Goal: Transaction & Acquisition: Purchase product/service

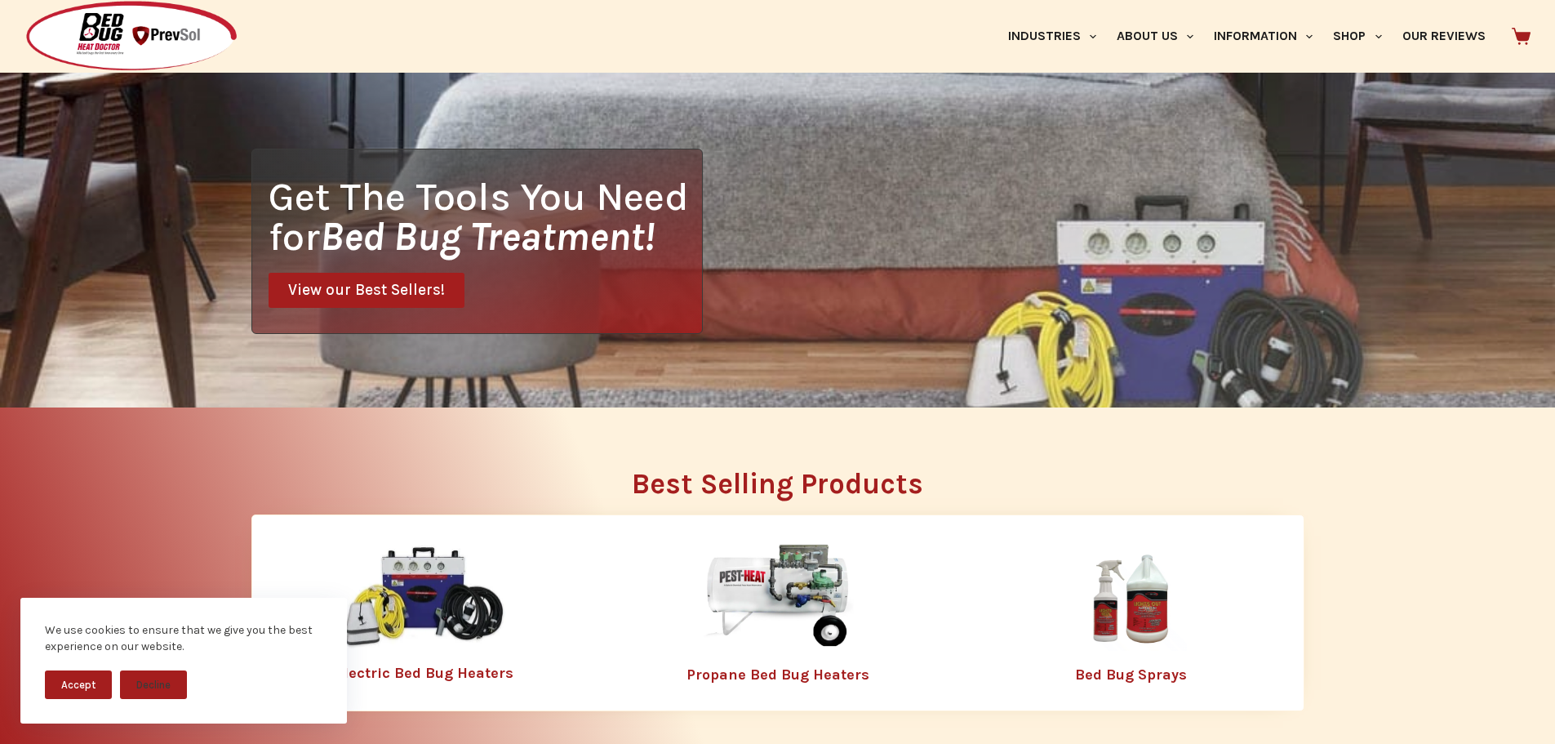
scroll to position [571, 0]
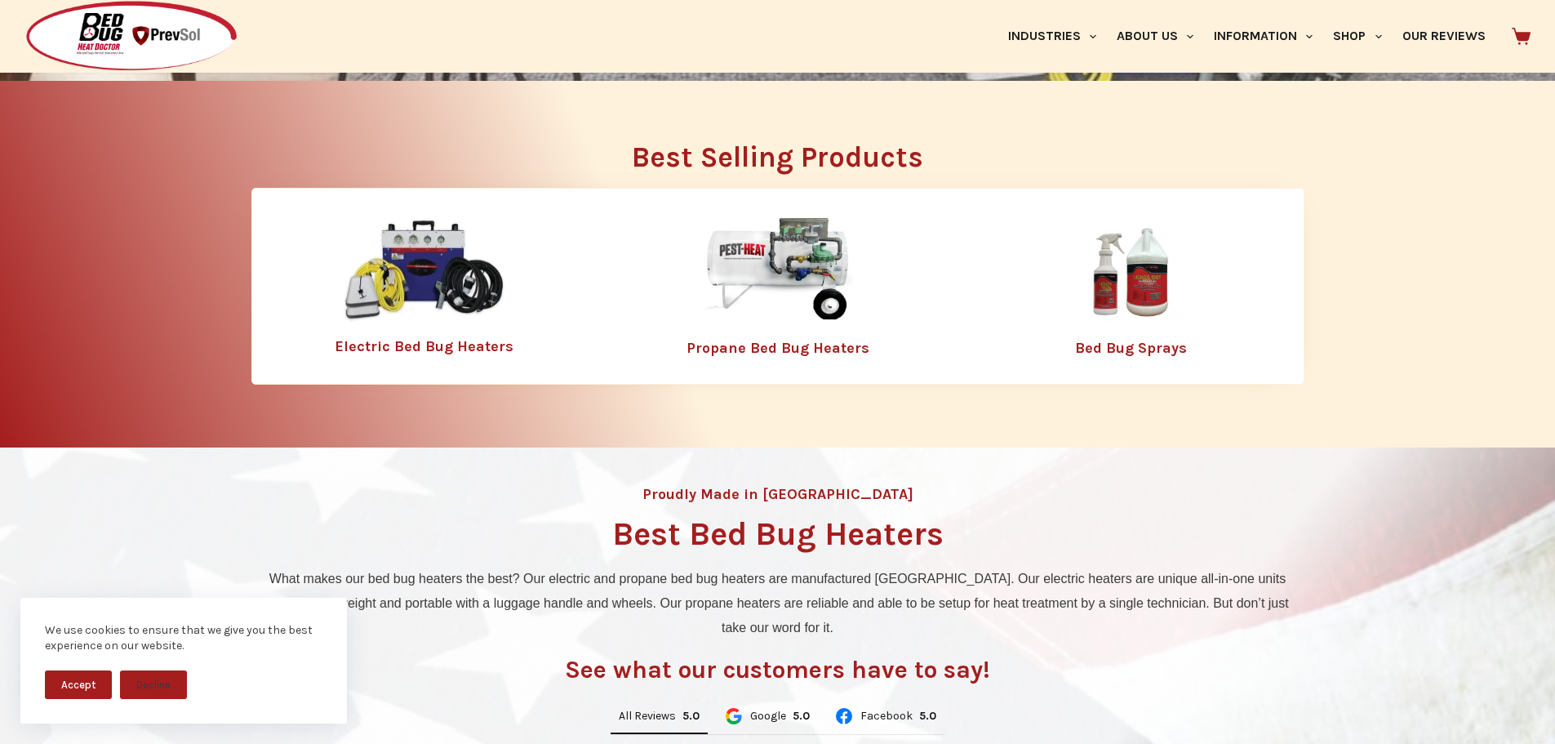
click at [429, 278] on img at bounding box center [424, 270] width 163 height 105
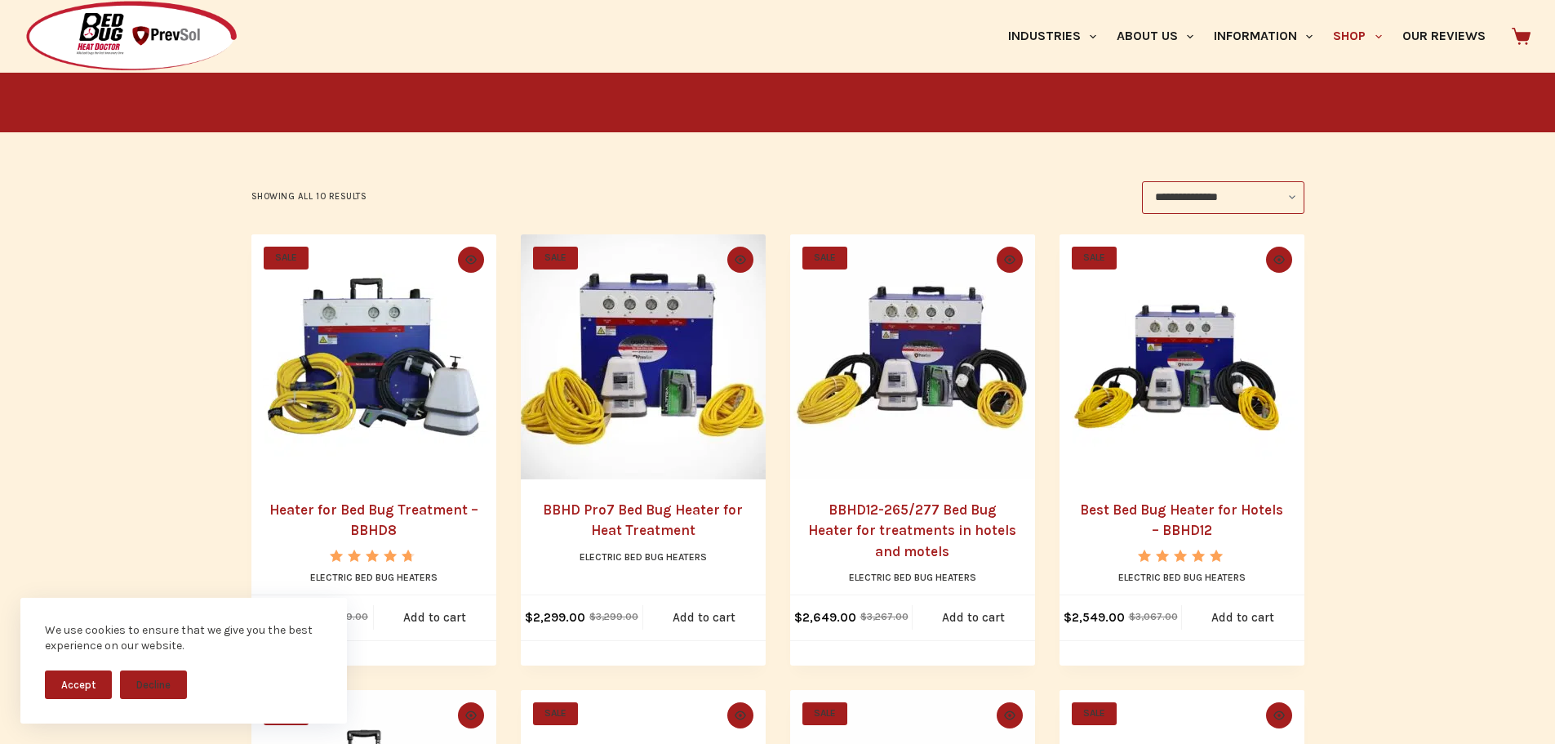
scroll to position [327, 0]
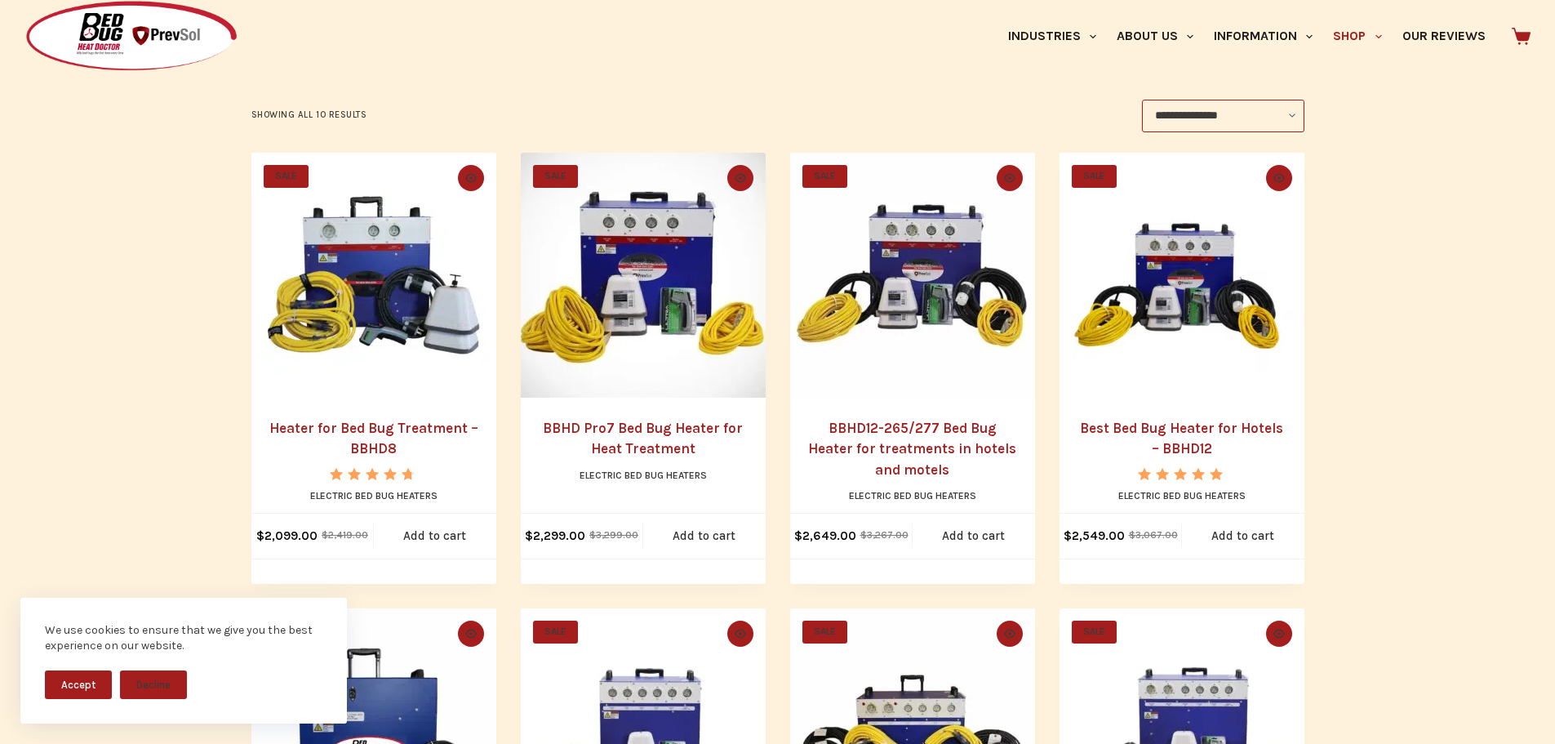
click at [386, 435] on link "Heater for Bed Bug Treatment – BBHD8" at bounding box center [373, 439] width 209 height 38
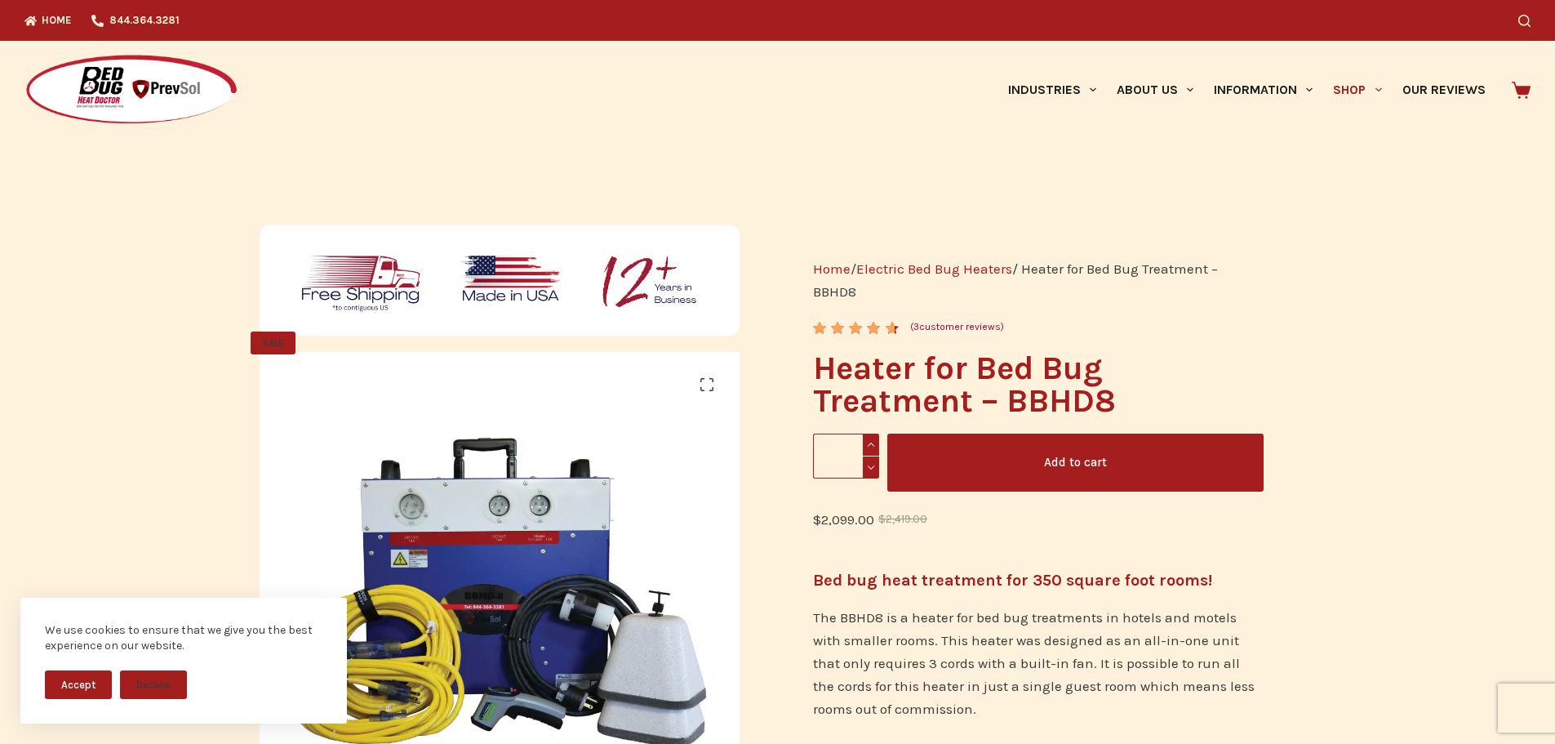
scroll to position [245, 0]
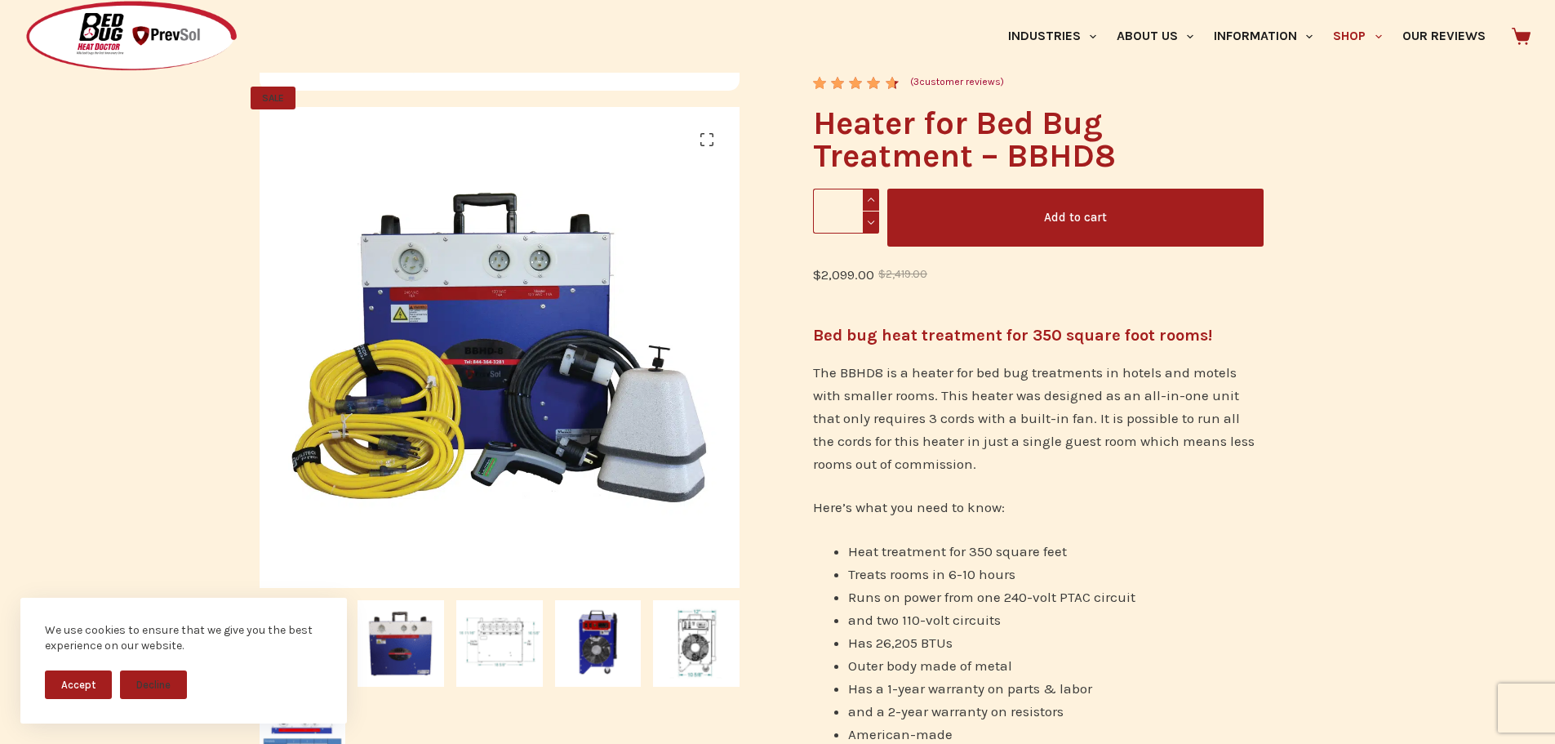
click at [87, 684] on button "Accept" at bounding box center [78, 684] width 67 height 29
